Goal: Task Accomplishment & Management: Manage account settings

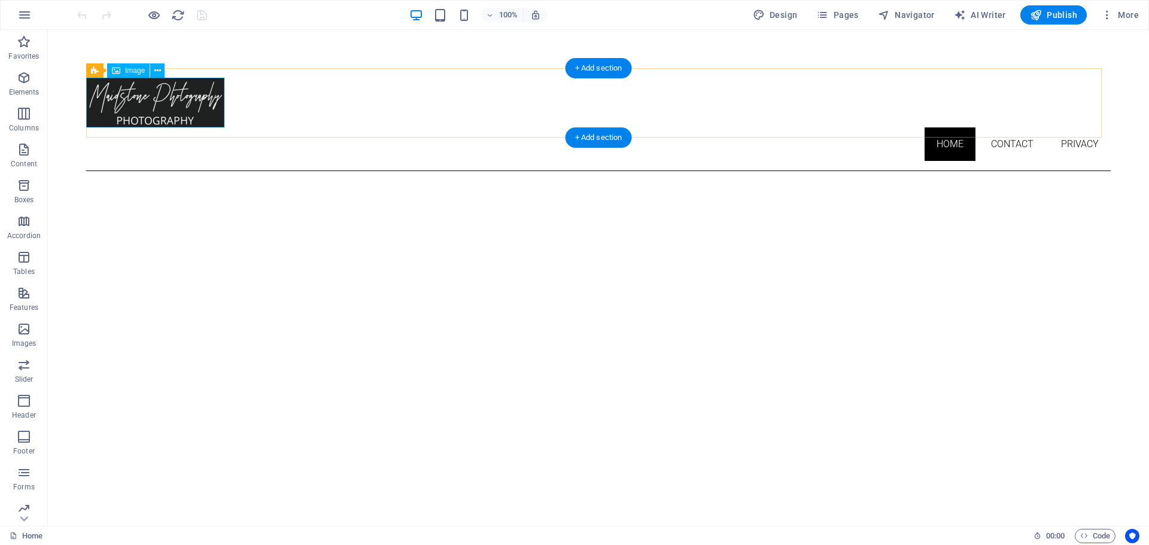
click at [146, 107] on figure at bounding box center [598, 103] width 1025 height 50
select select "px"
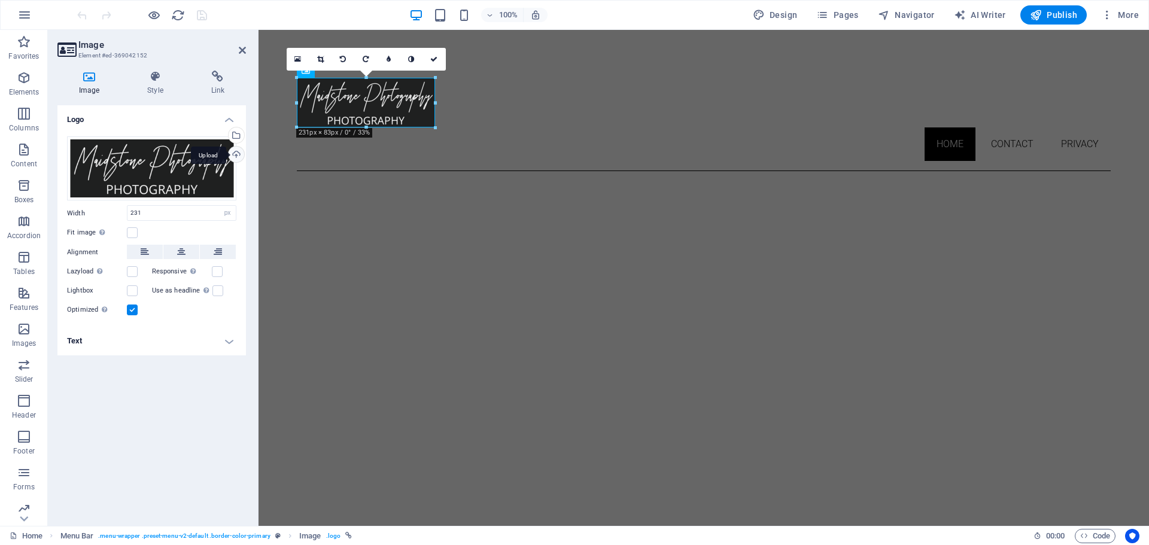
click at [231, 155] on div "Upload" at bounding box center [235, 156] width 18 height 18
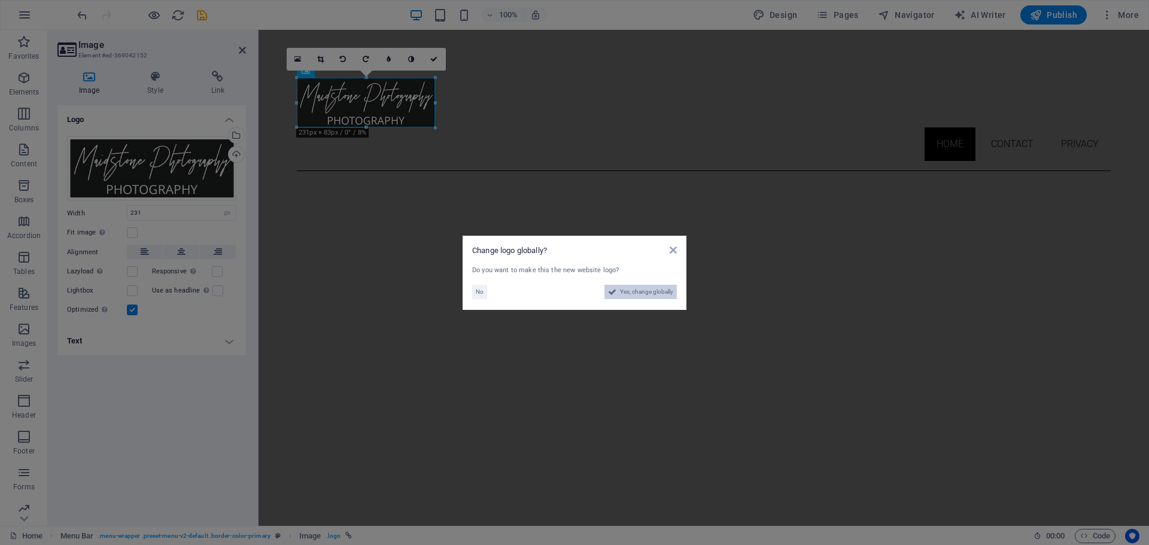
click at [639, 291] on span "Yes, change globally" at bounding box center [646, 292] width 53 height 14
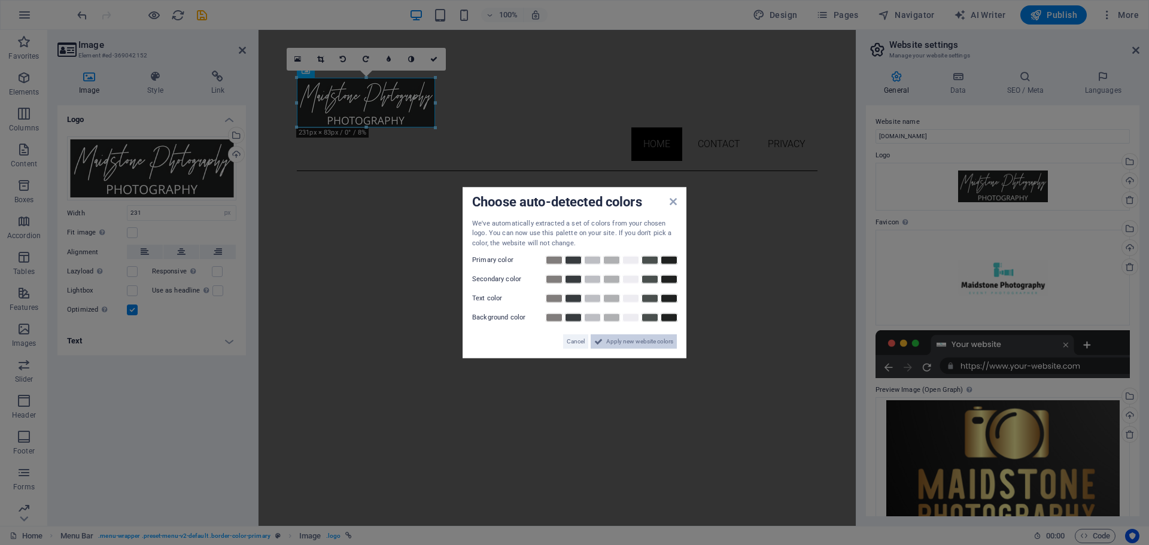
click at [637, 339] on span "Apply new website colors" at bounding box center [639, 342] width 67 height 14
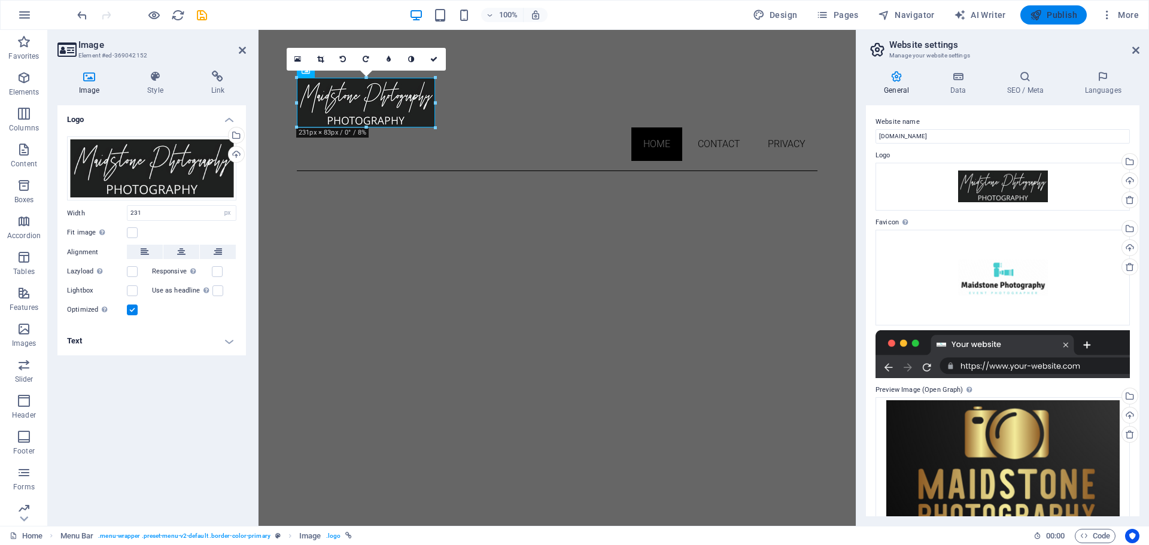
click at [1055, 16] on span "Publish" at bounding box center [1053, 15] width 47 height 12
